Goal: Transaction & Acquisition: Purchase product/service

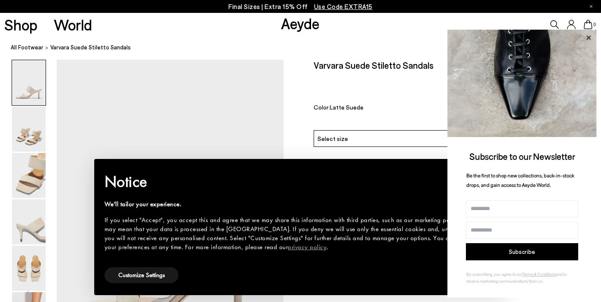
click at [589, 37] on icon at bounding box center [588, 37] width 4 height 4
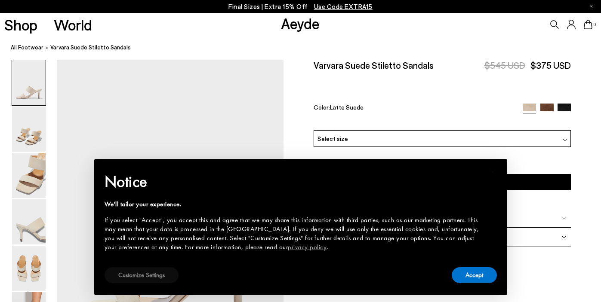
click at [152, 278] on button "Customize Settings" at bounding box center [142, 276] width 74 height 16
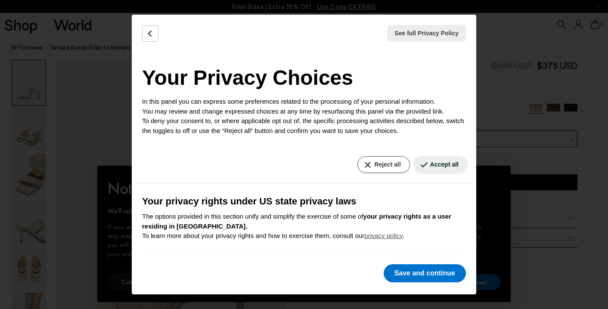
click at [371, 165] on button "Reject all" at bounding box center [383, 164] width 52 height 17
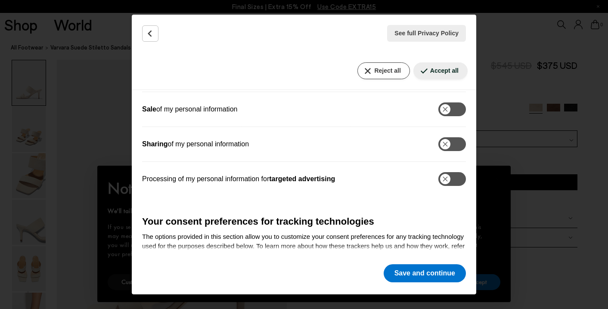
click at [373, 66] on button "Reject all" at bounding box center [383, 70] width 52 height 17
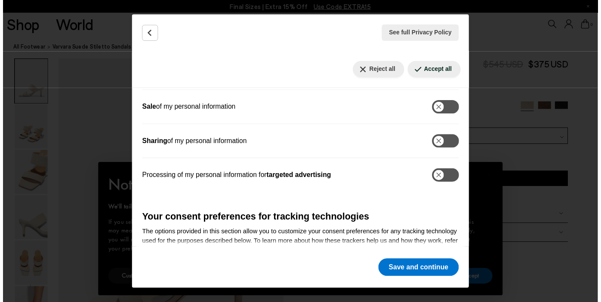
scroll to position [259, 0]
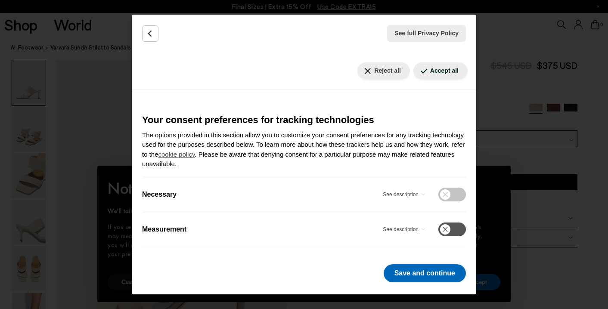
click at [403, 271] on button "Save and continue" at bounding box center [424, 273] width 82 height 18
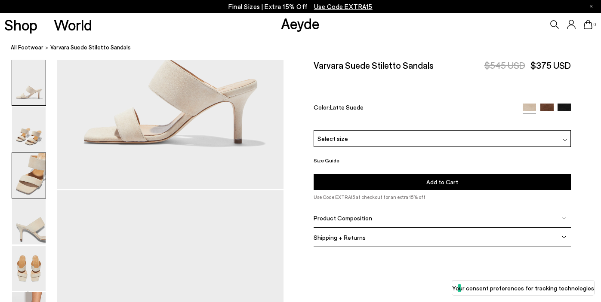
click at [45, 185] on img at bounding box center [29, 175] width 34 height 45
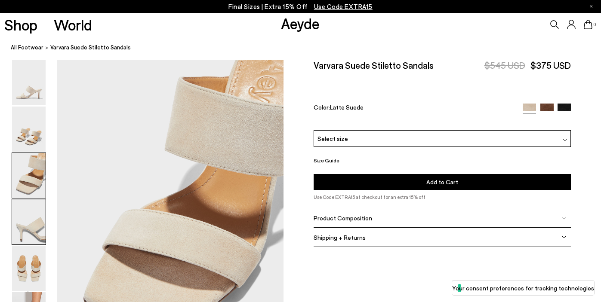
click at [33, 222] on img at bounding box center [29, 222] width 34 height 45
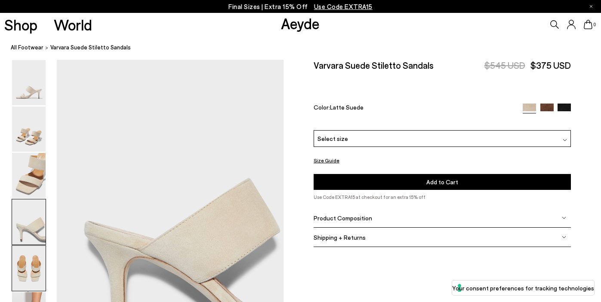
click at [24, 258] on img at bounding box center [29, 268] width 34 height 45
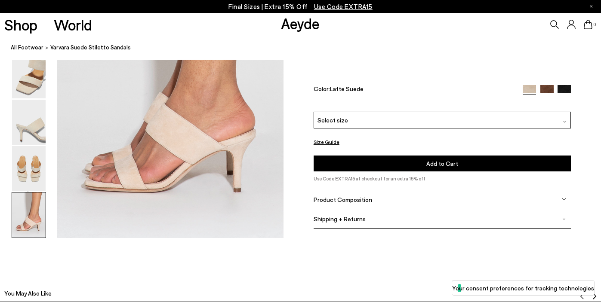
click at [42, 223] on img at bounding box center [29, 215] width 34 height 45
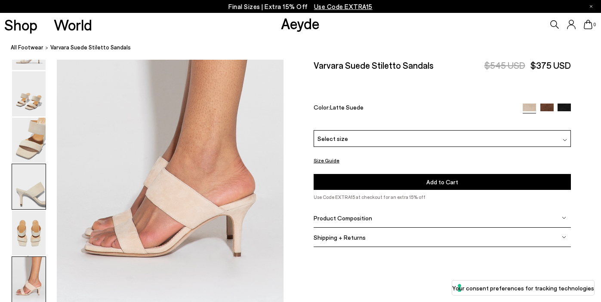
click at [37, 204] on img at bounding box center [29, 186] width 34 height 45
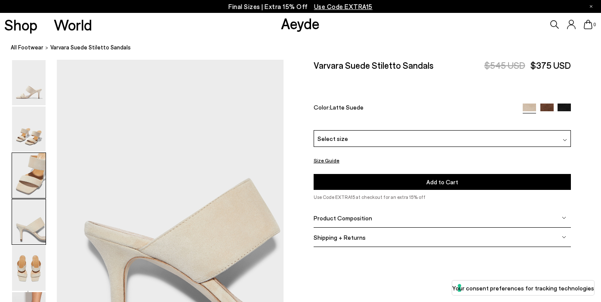
click at [31, 175] on img at bounding box center [29, 175] width 34 height 45
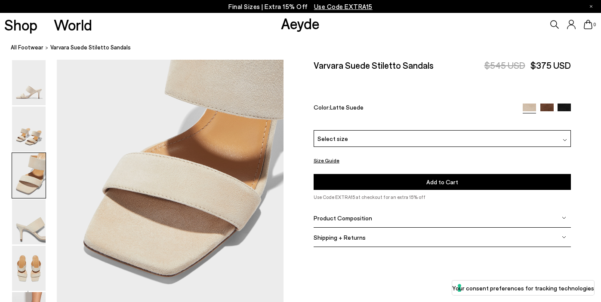
scroll to position [608, 0]
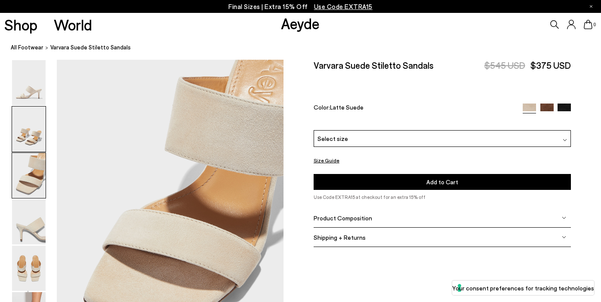
click at [34, 132] on img at bounding box center [29, 129] width 34 height 45
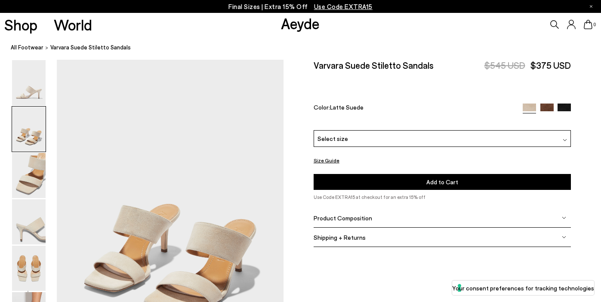
scroll to position [304, 0]
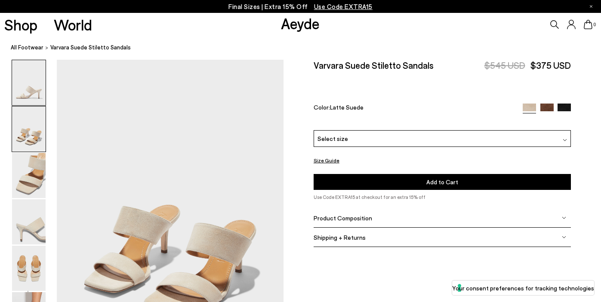
click at [27, 93] on img at bounding box center [29, 82] width 34 height 45
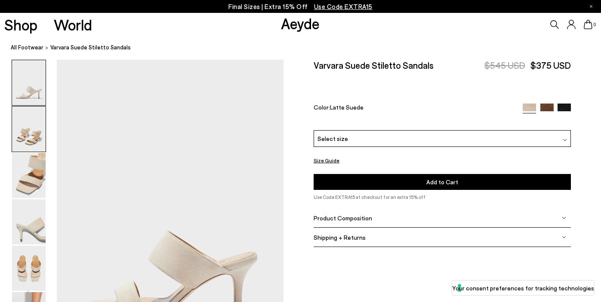
click at [36, 127] on img at bounding box center [29, 129] width 34 height 45
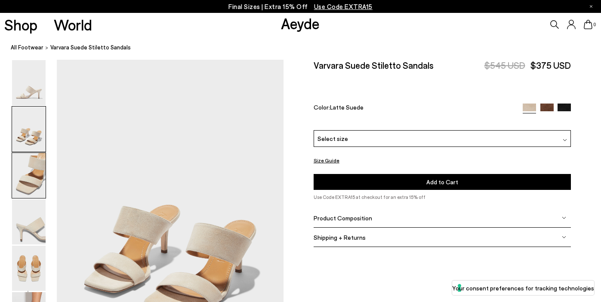
click at [31, 166] on img at bounding box center [29, 175] width 34 height 45
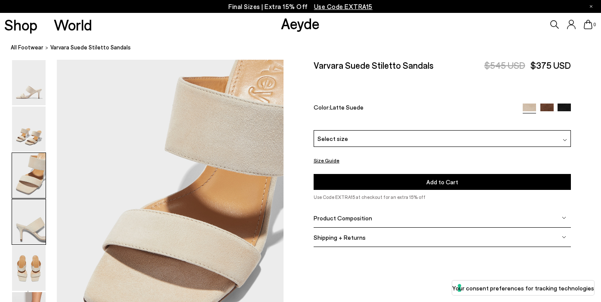
click at [37, 219] on img at bounding box center [29, 222] width 34 height 45
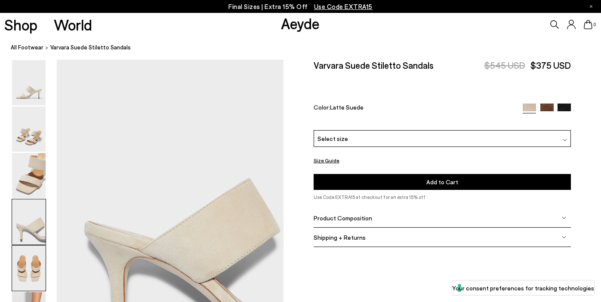
click at [34, 252] on img at bounding box center [29, 268] width 34 height 45
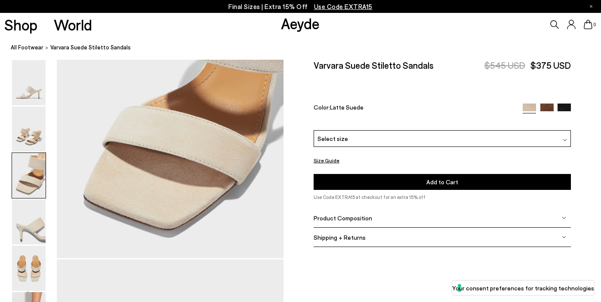
scroll to position [616, 0]
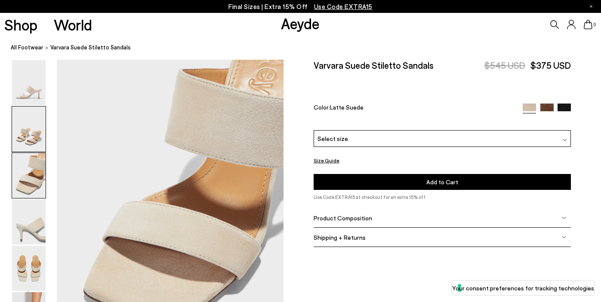
click at [20, 119] on img at bounding box center [29, 129] width 34 height 45
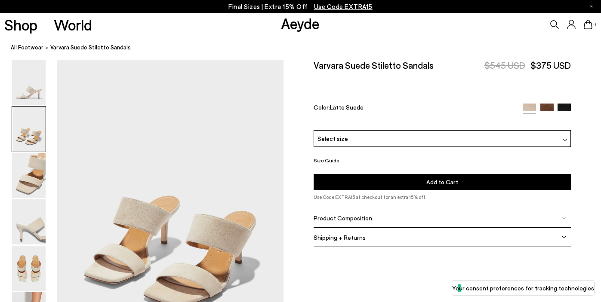
scroll to position [344, 0]
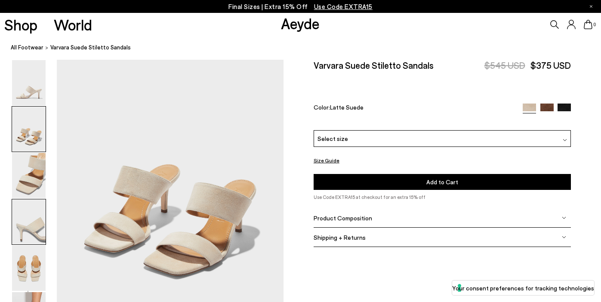
click at [36, 224] on img at bounding box center [29, 222] width 34 height 45
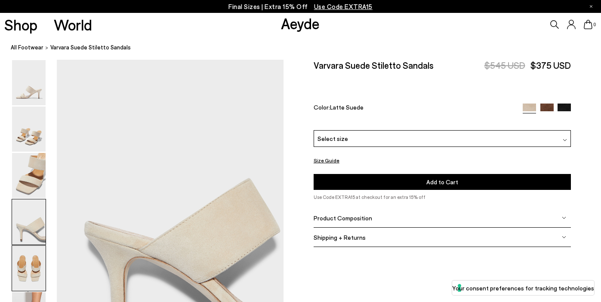
click at [26, 263] on img at bounding box center [29, 268] width 34 height 45
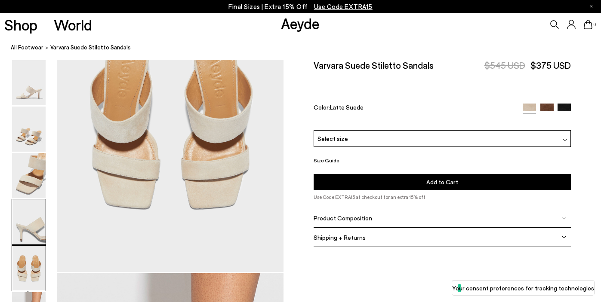
click at [38, 234] on img at bounding box center [29, 222] width 34 height 45
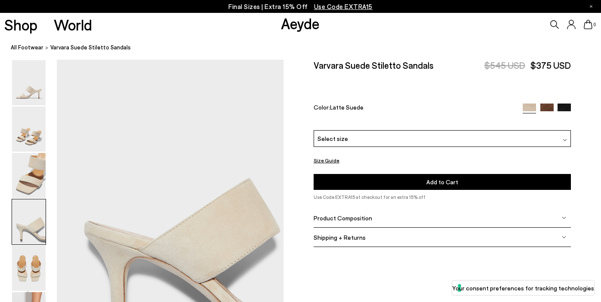
click at [35, 204] on img at bounding box center [29, 222] width 34 height 45
click at [43, 173] on img at bounding box center [29, 175] width 34 height 45
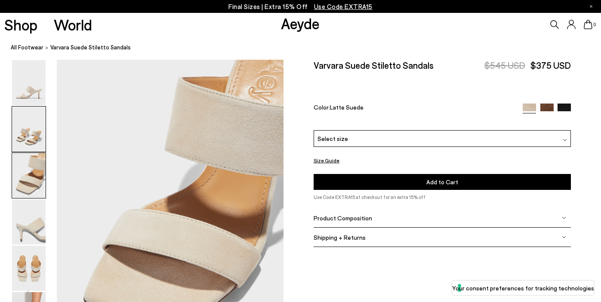
click at [37, 145] on img at bounding box center [29, 129] width 34 height 45
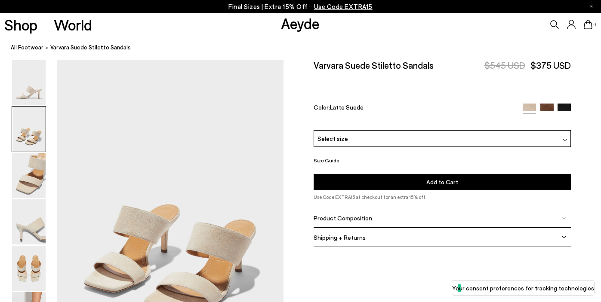
scroll to position [304, 0]
